Goal: Task Accomplishment & Management: Manage account settings

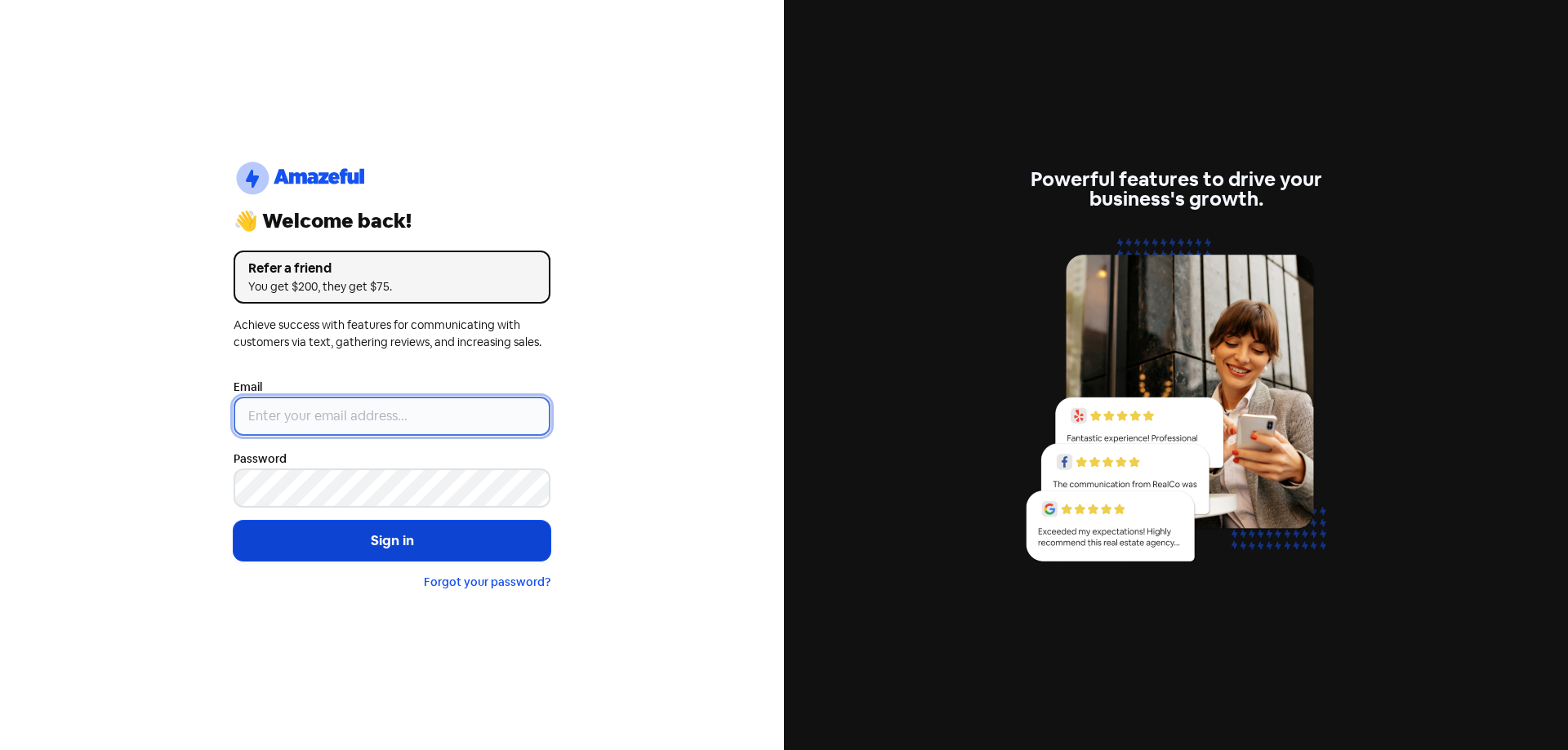
type input "[EMAIL_ADDRESS][DOMAIN_NAME]"
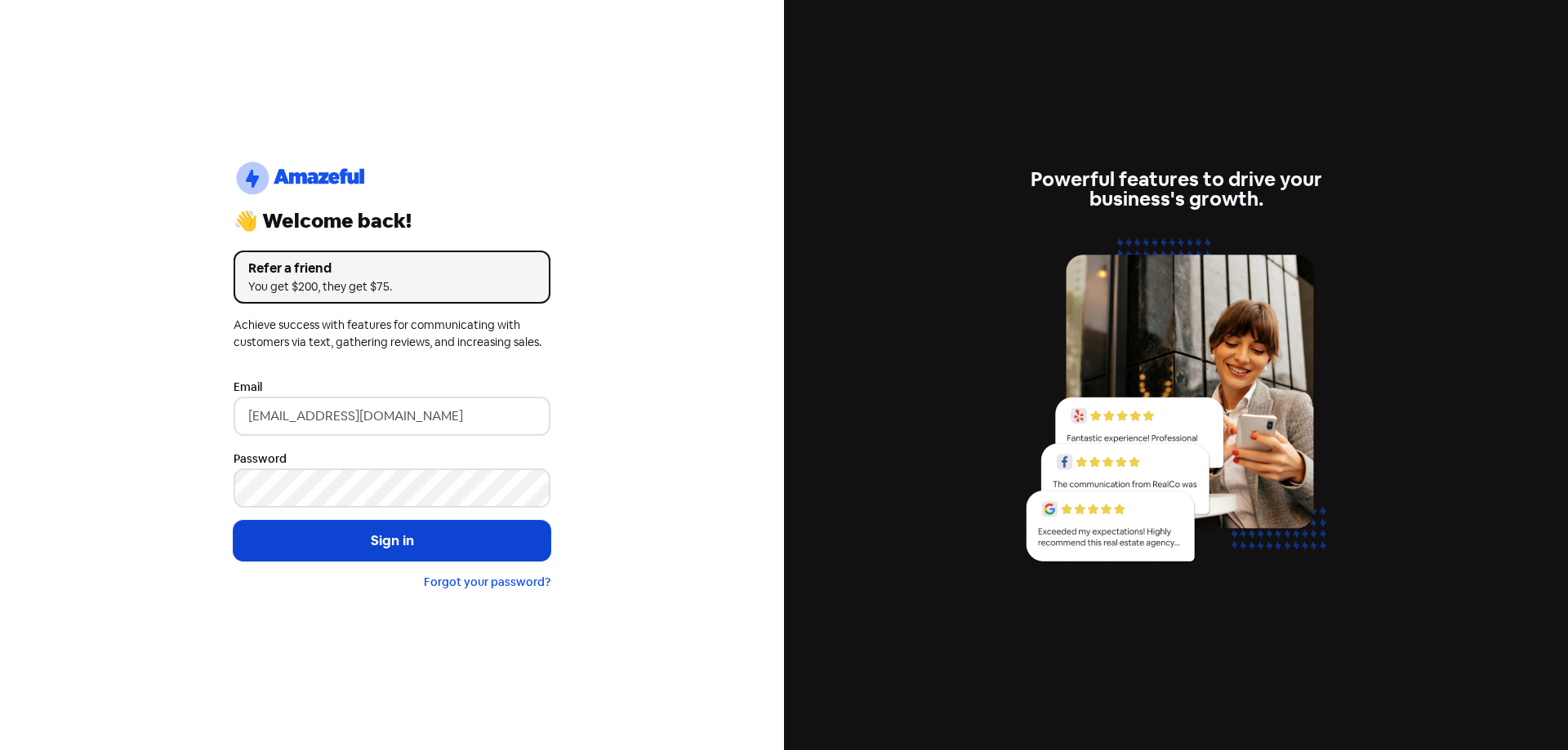
click at [367, 547] on button "Sign in" at bounding box center [392, 541] width 317 height 41
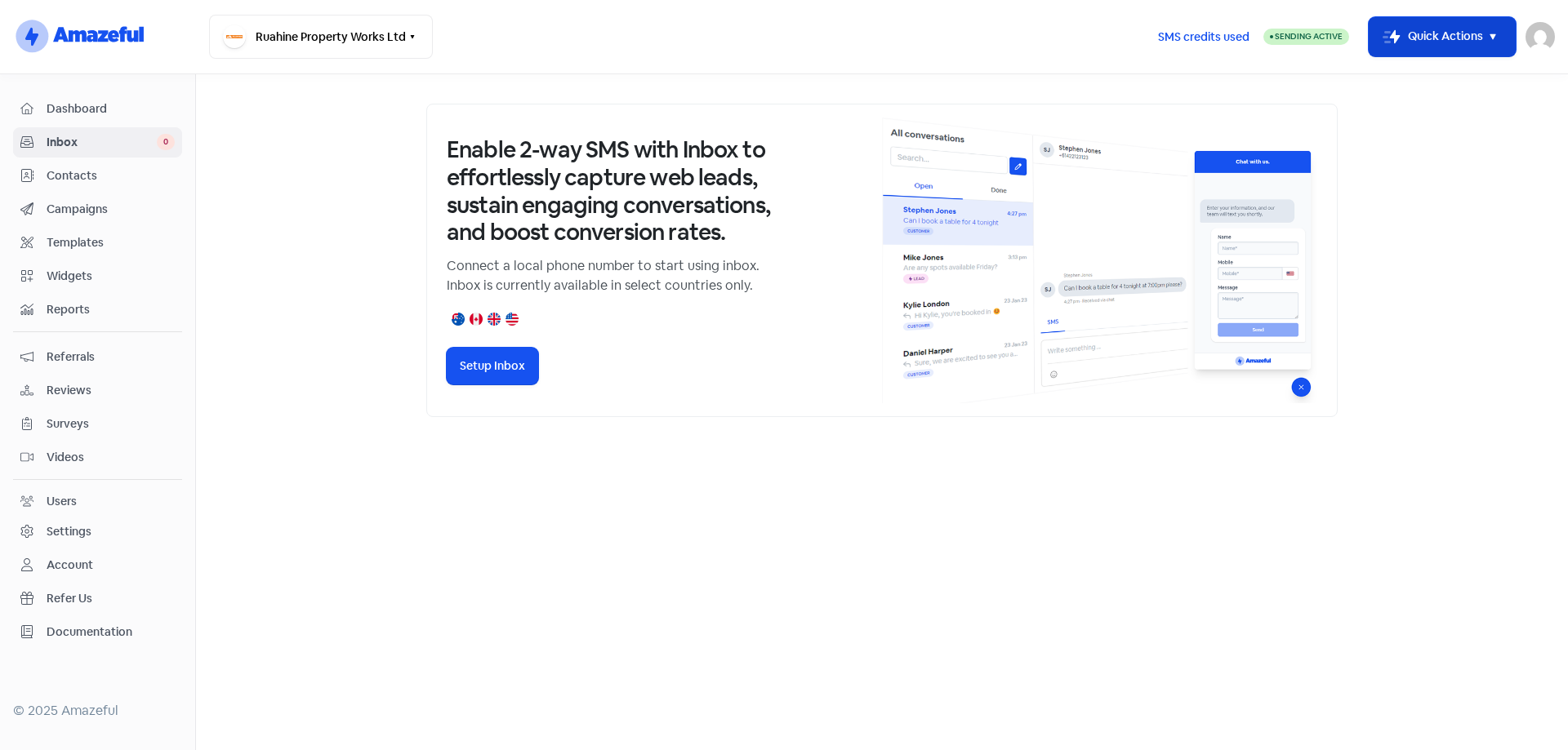
click at [1505, 42] on button "Icon For Thunder-move Quick Actions" at bounding box center [1443, 37] width 147 height 39
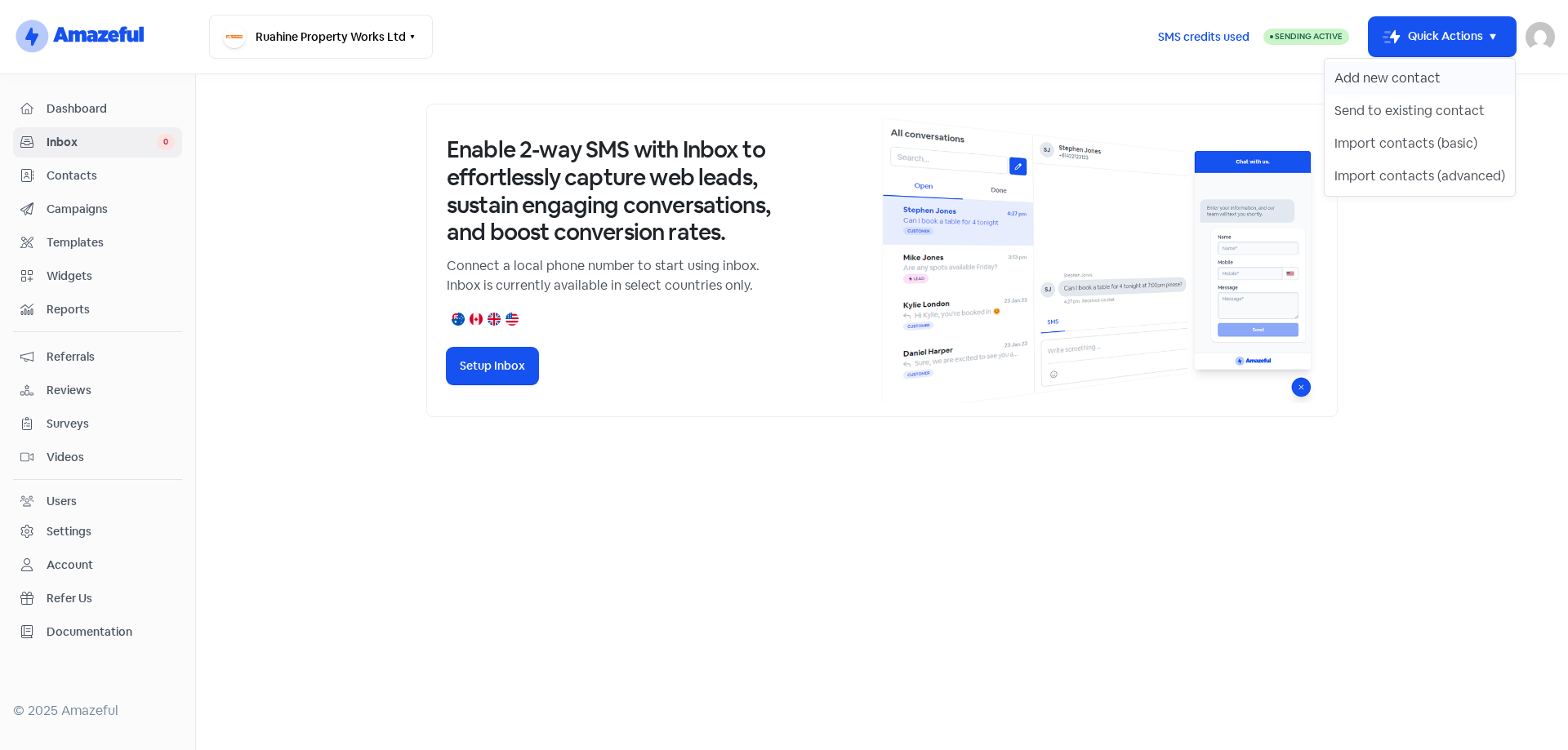
click at [1422, 76] on button "Add new contact" at bounding box center [1419, 78] width 190 height 32
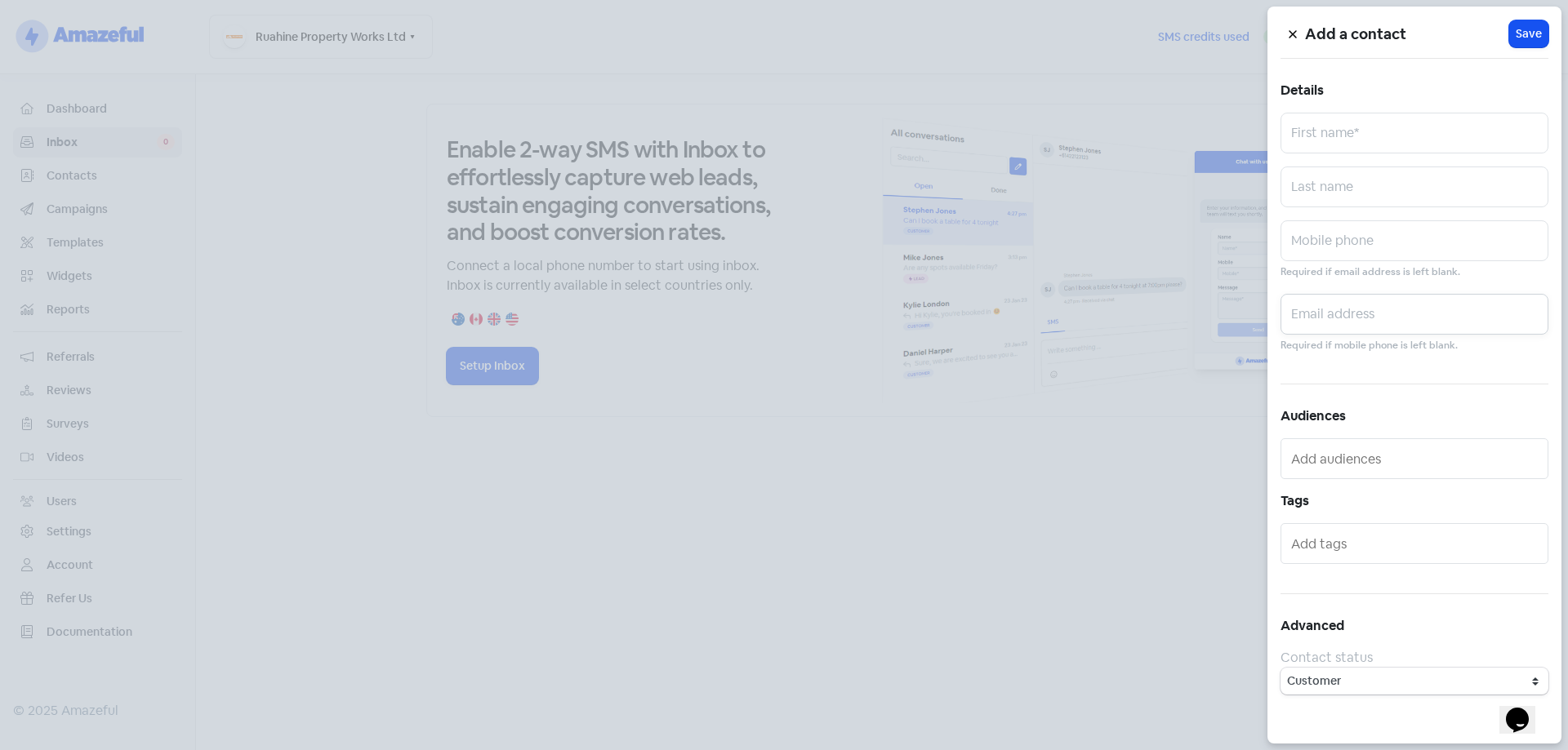
click at [1374, 314] on input "text" at bounding box center [1415, 314] width 268 height 41
paste input "helen.colliernz@gmail.com"
type input "helen.colliernz@gmail.com"
click at [1350, 131] on input "text" at bounding box center [1415, 133] width 268 height 41
type input "Helen"
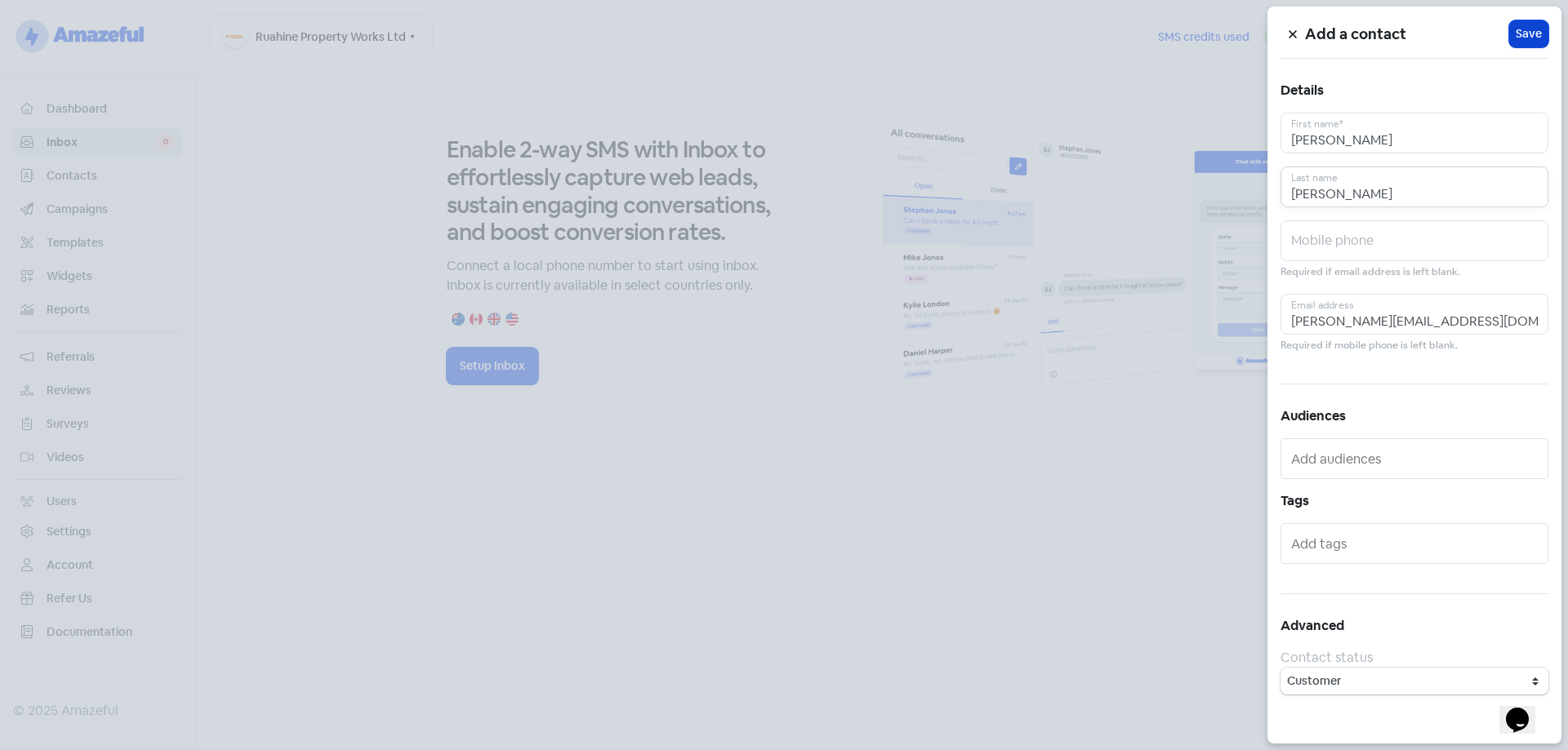
type input "Collier"
click at [1521, 33] on span "Save" at bounding box center [1529, 34] width 26 height 18
